Goal: Transaction & Acquisition: Purchase product/service

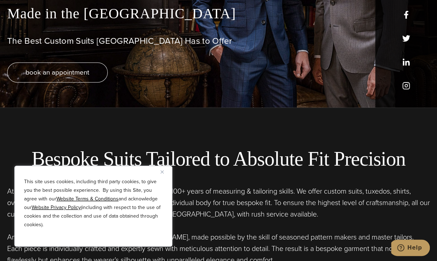
scroll to position [156, 0]
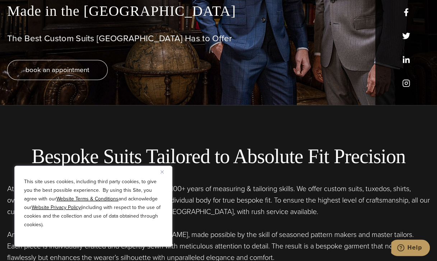
click at [162, 172] on img "Close" at bounding box center [162, 172] width 3 height 3
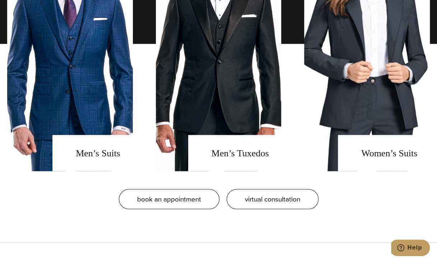
scroll to position [589, 0]
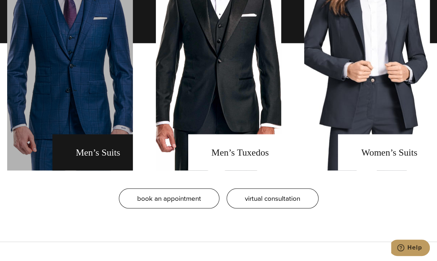
click at [85, 149] on link "men's suits" at bounding box center [70, 43] width 126 height 255
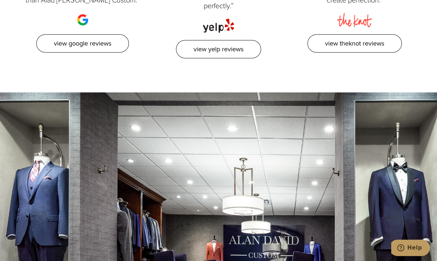
scroll to position [3583, 0]
